Goal: Information Seeking & Learning: Learn about a topic

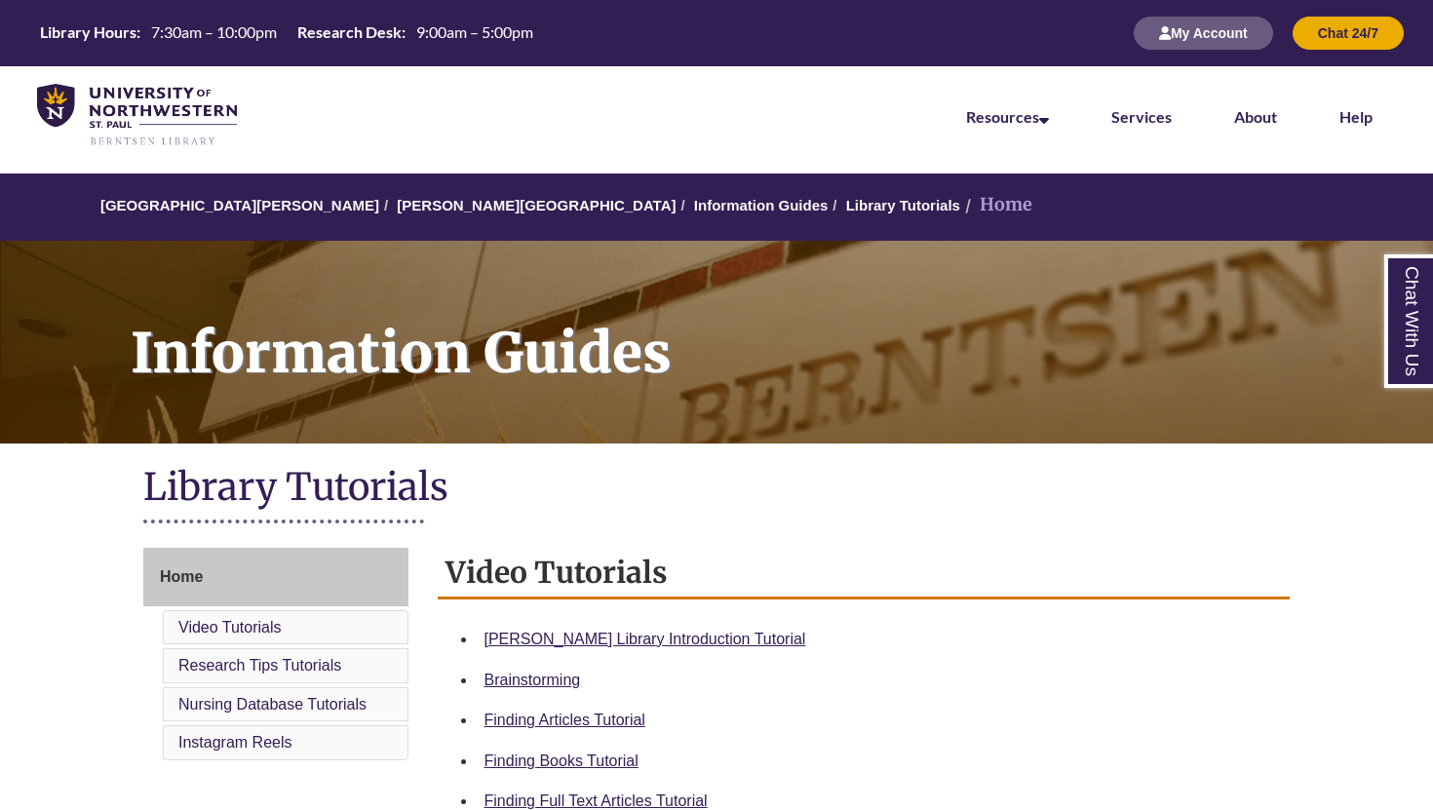
scroll to position [349, 0]
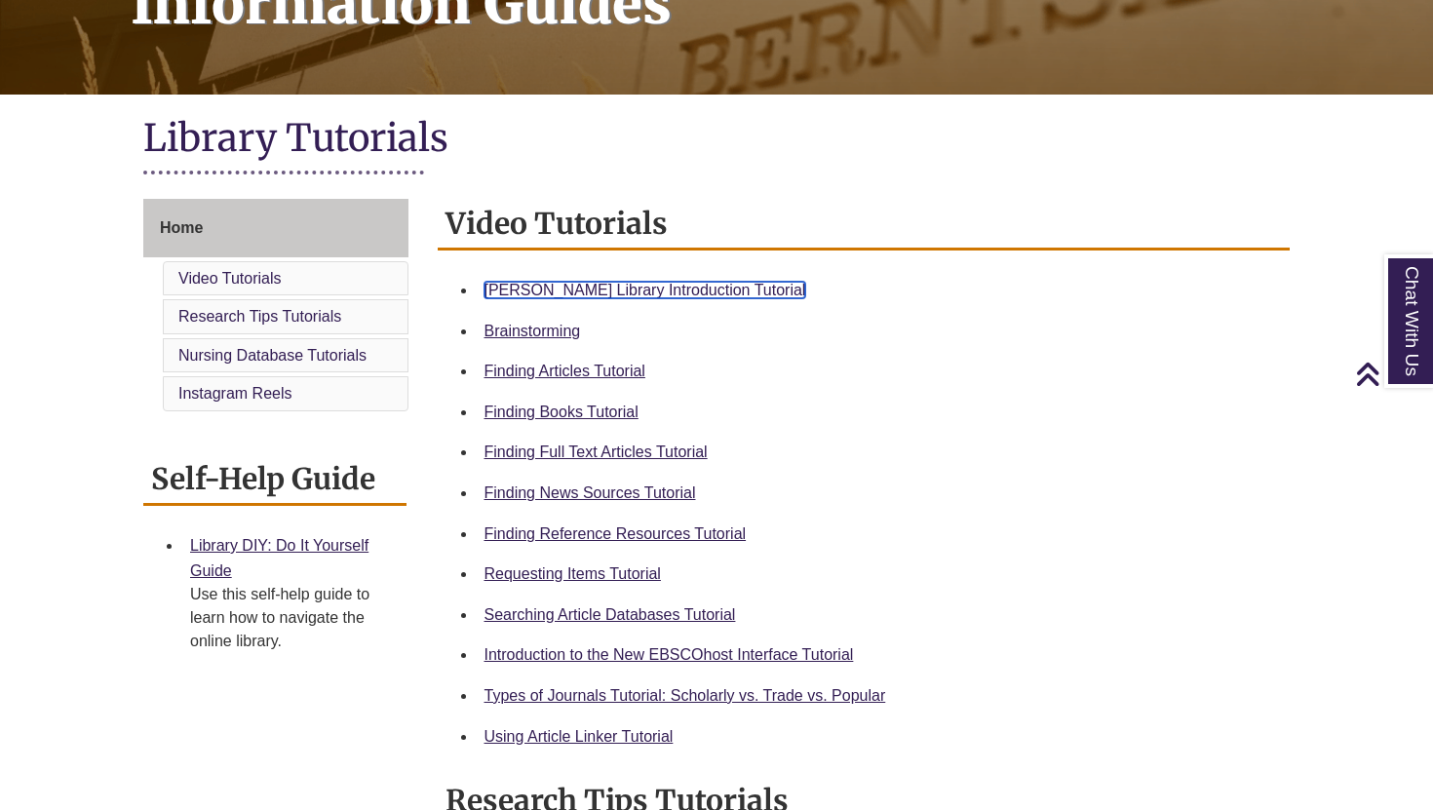
click at [567, 290] on link "Berntsen Library Introduction Tutorial" at bounding box center [646, 290] width 322 height 17
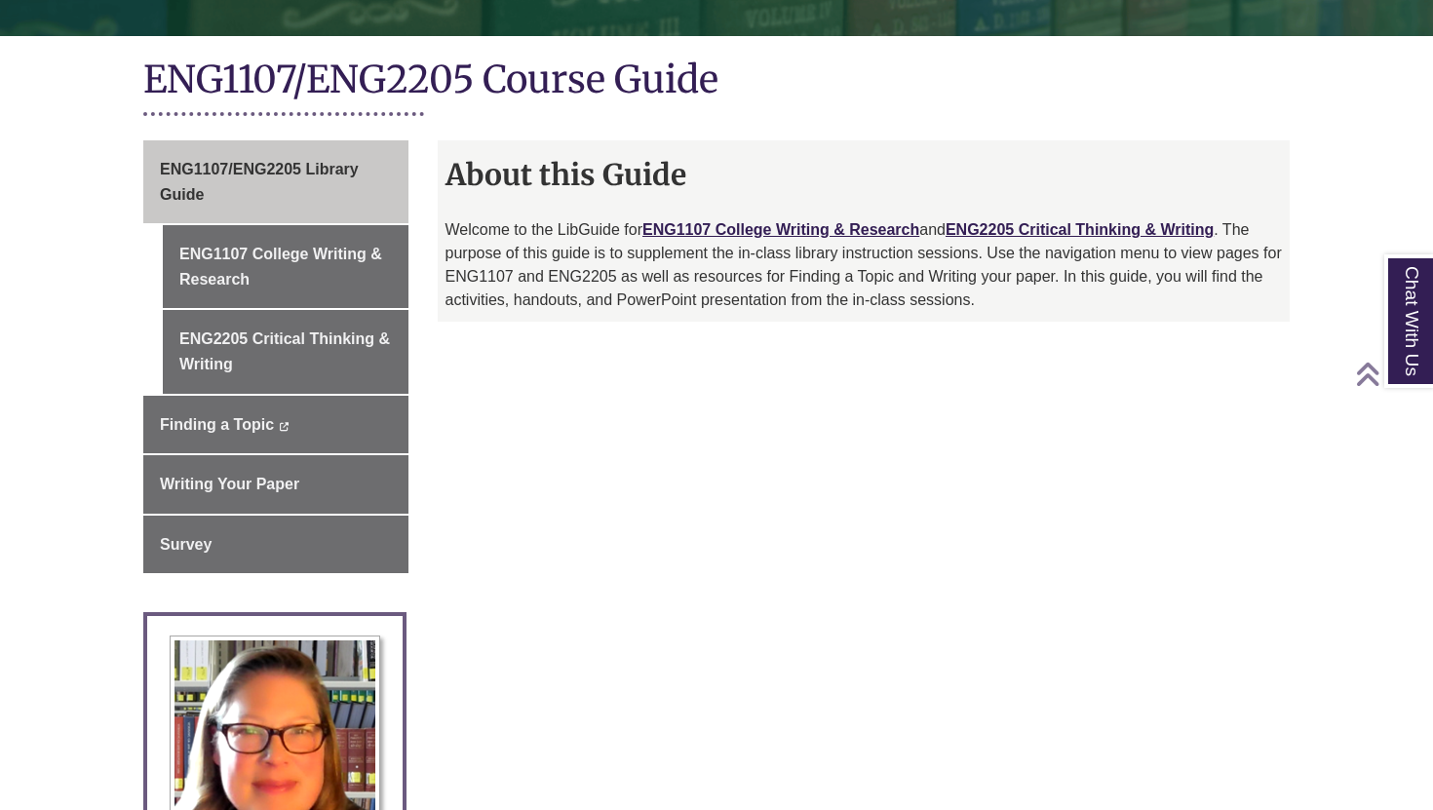
scroll to position [408, 0]
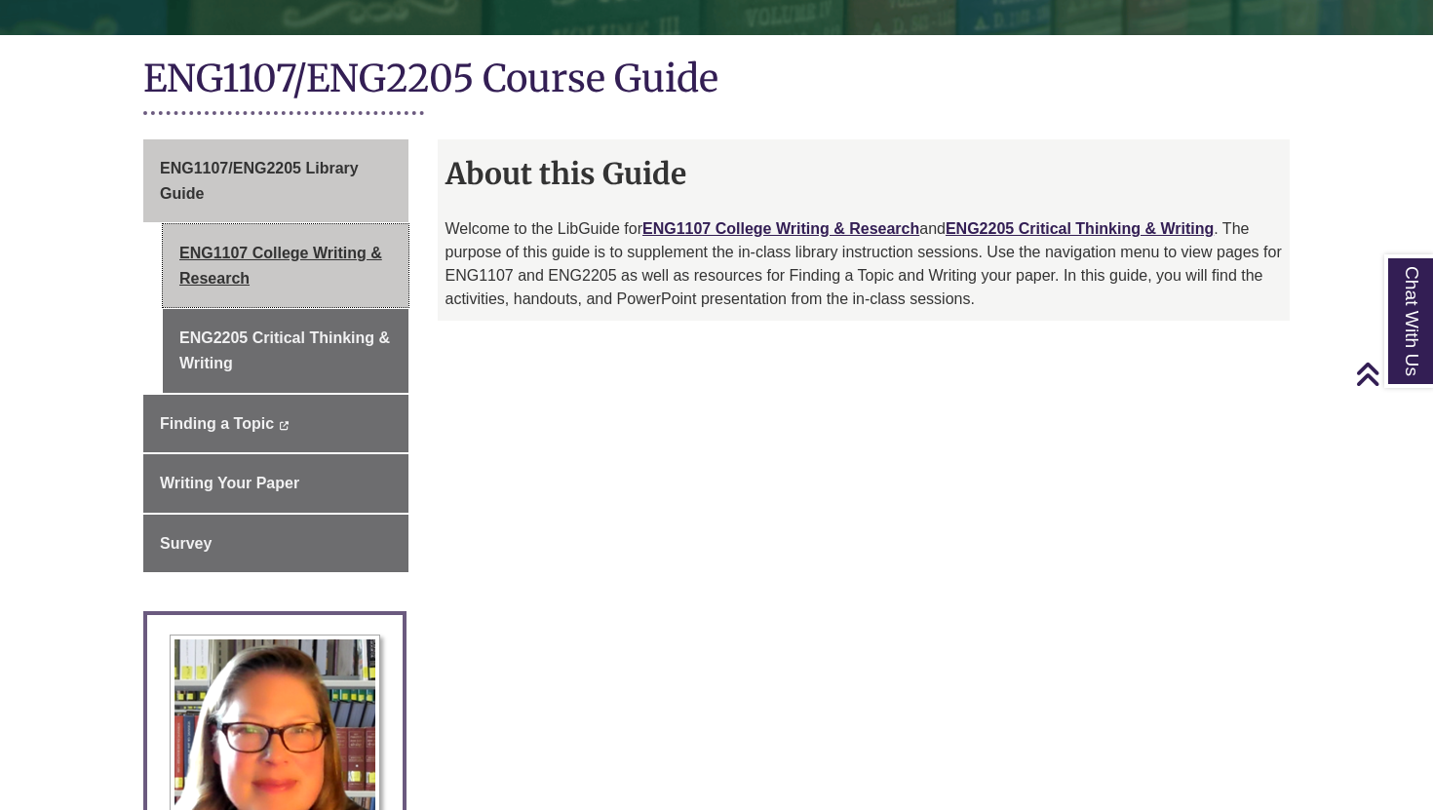
click at [318, 258] on link "ENG1107 College Writing & Research" at bounding box center [286, 265] width 246 height 83
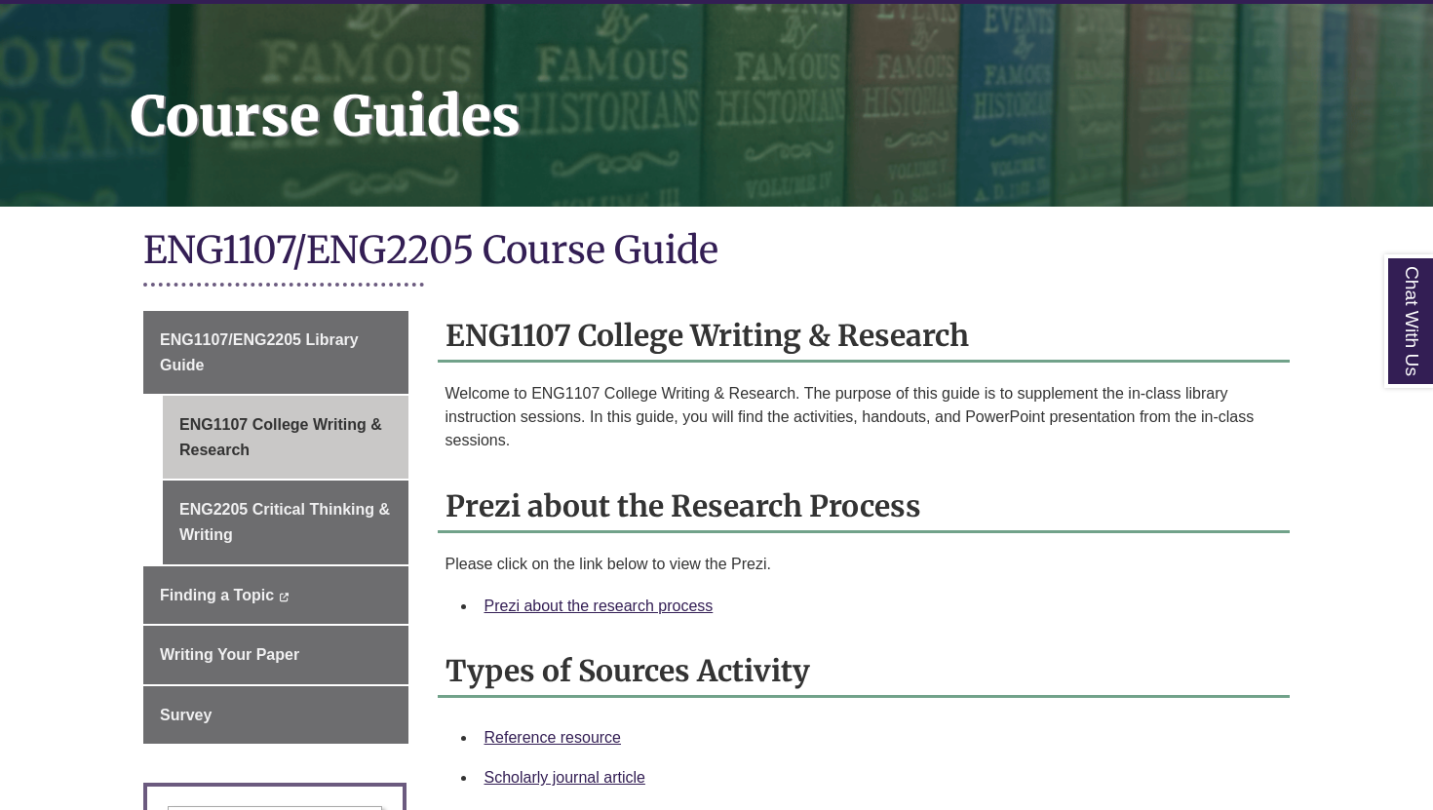
scroll to position [461, 0]
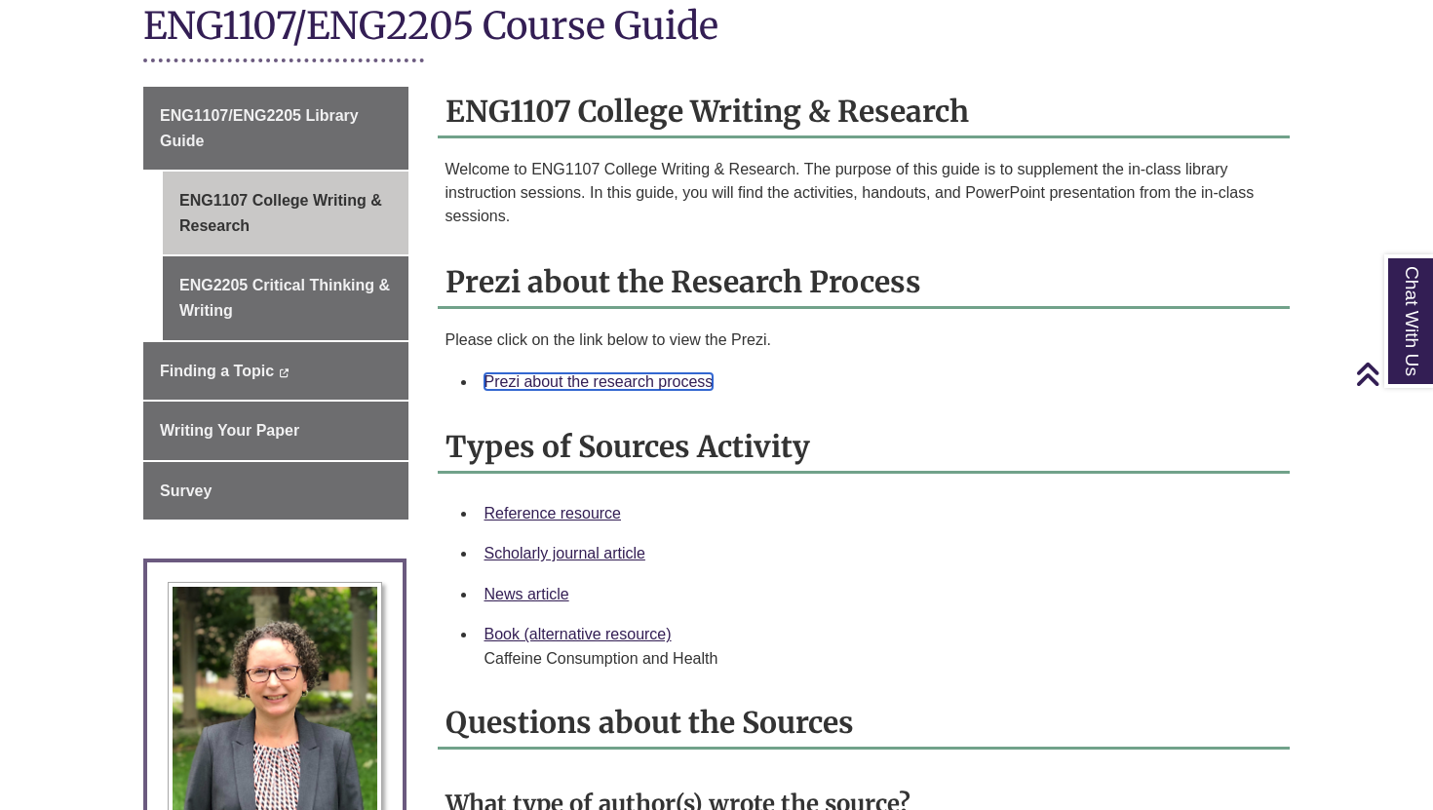
click at [662, 379] on link "Prezi about the research process" at bounding box center [599, 381] width 229 height 17
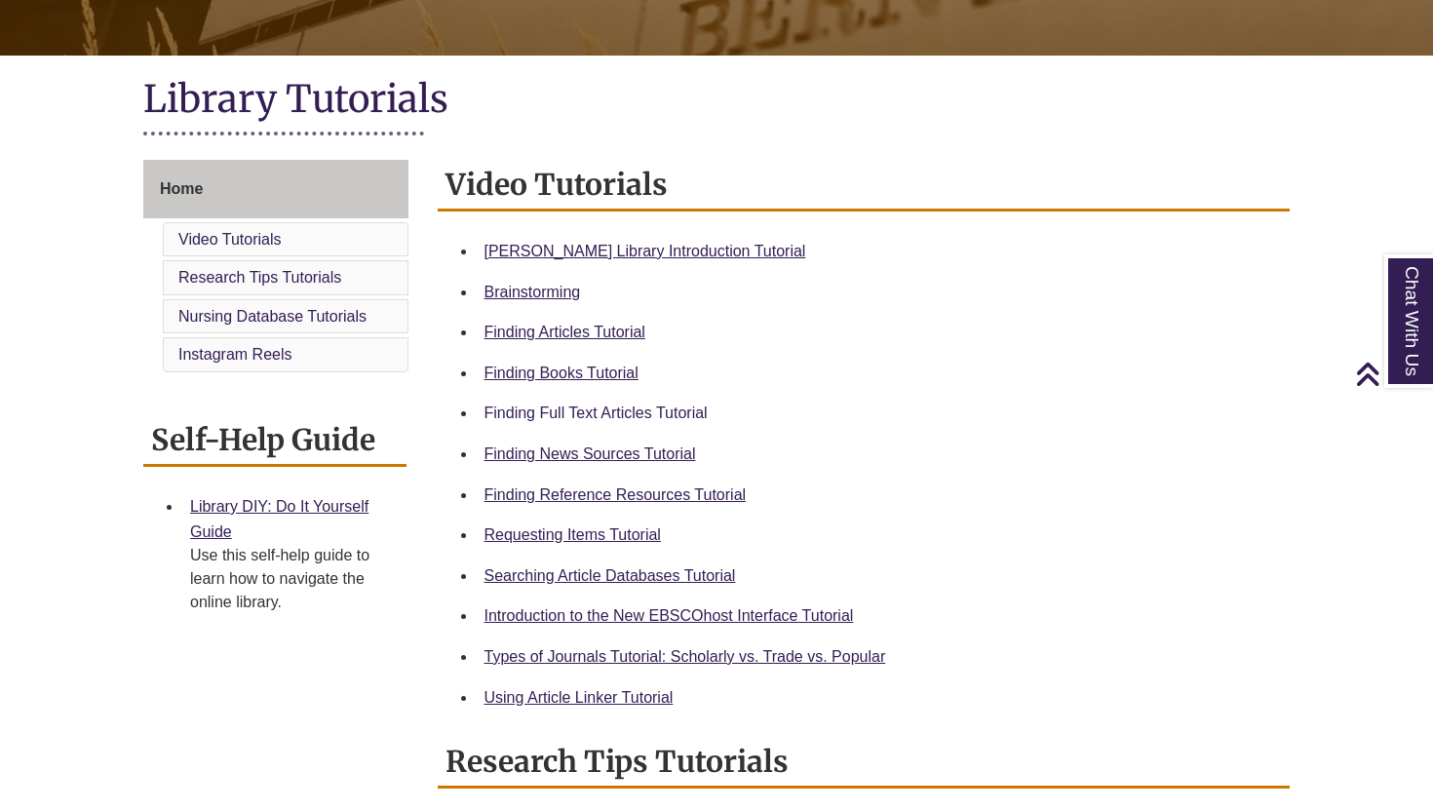
scroll to position [423, 0]
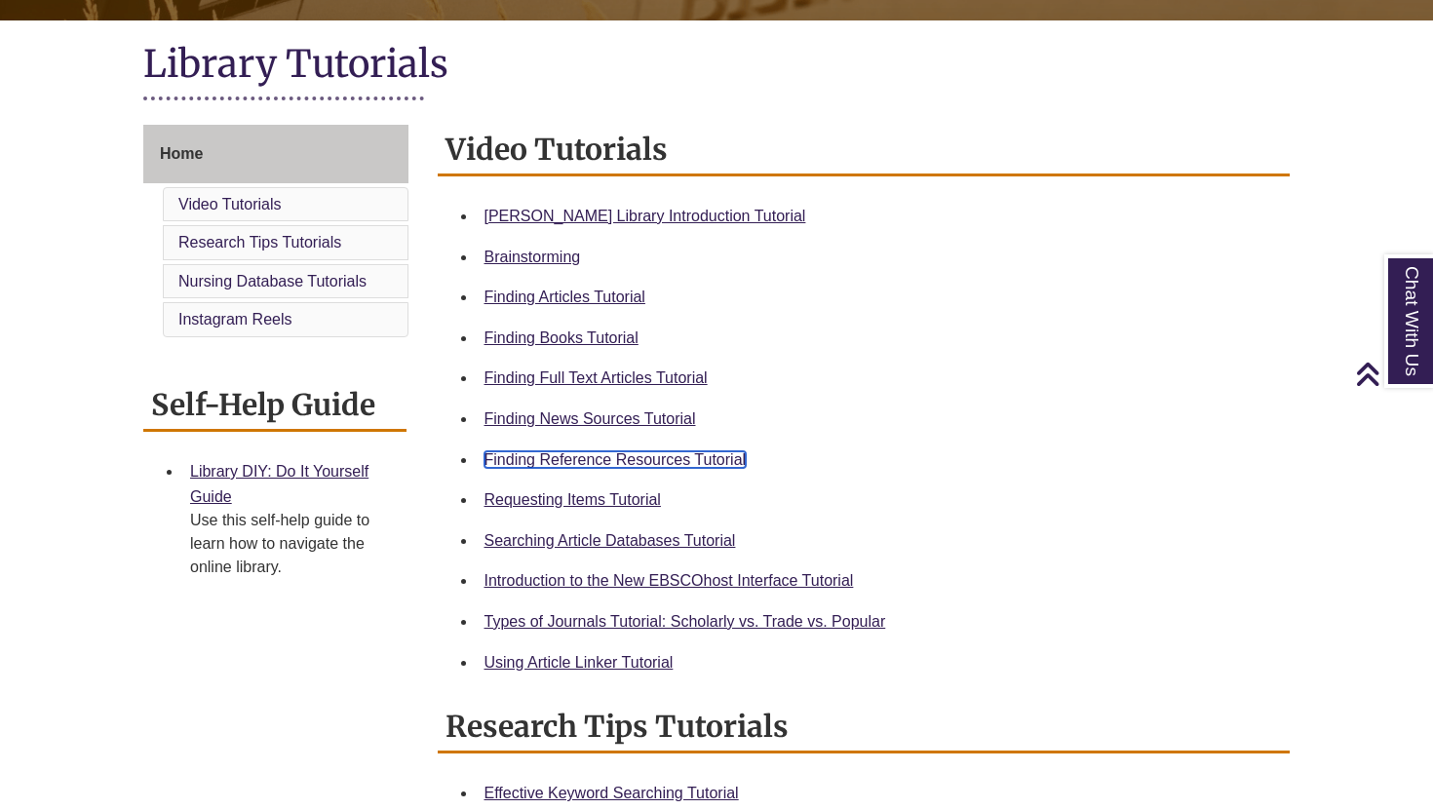
click at [680, 458] on link "Finding Reference Resources Tutorial" at bounding box center [616, 459] width 262 height 17
